Goal: Find specific page/section: Find specific page/section

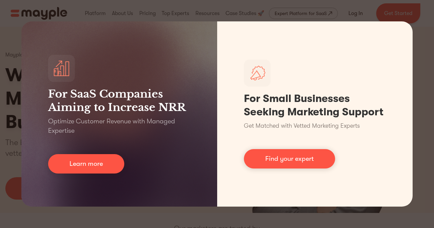
click at [289, 2] on div "For SaaS Companies Aiming to Increase NRR Optimize Customer Revenue with Manage…" at bounding box center [217, 114] width 434 height 228
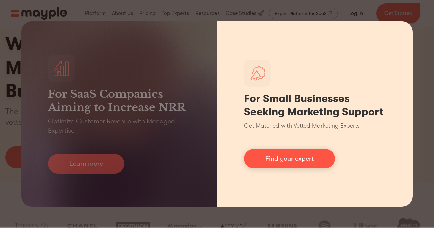
scroll to position [51, 0]
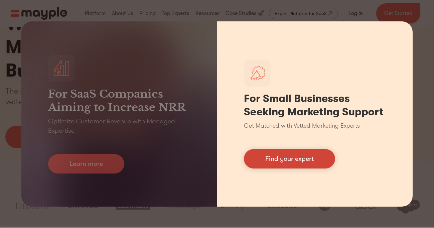
click at [274, 166] on link "Find your expert" at bounding box center [289, 158] width 91 height 19
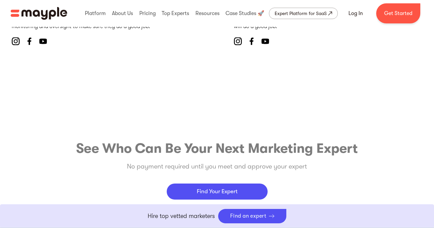
scroll to position [2717, 0]
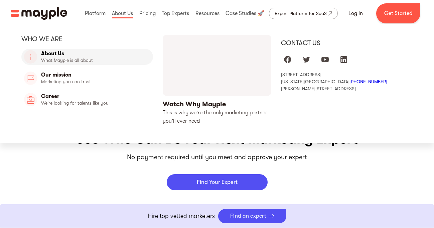
click at [81, 58] on link "About Us" at bounding box center [87, 57] width 132 height 16
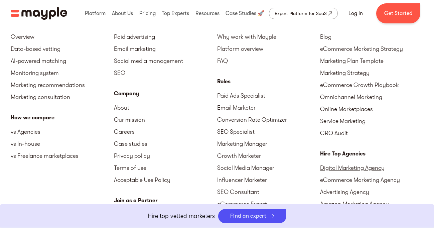
scroll to position [2063, 0]
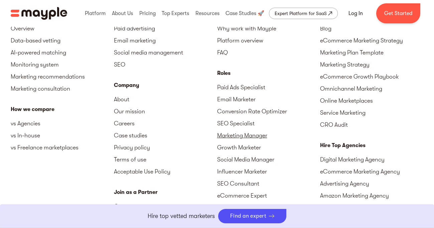
click at [240, 129] on link "Marketing Manager" at bounding box center [268, 135] width 103 height 12
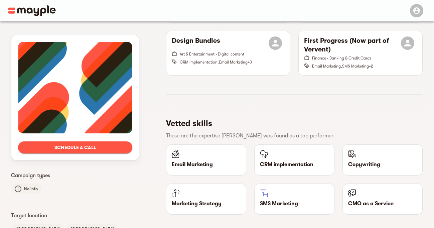
scroll to position [371, 0]
